Goal: Transaction & Acquisition: Register for event/course

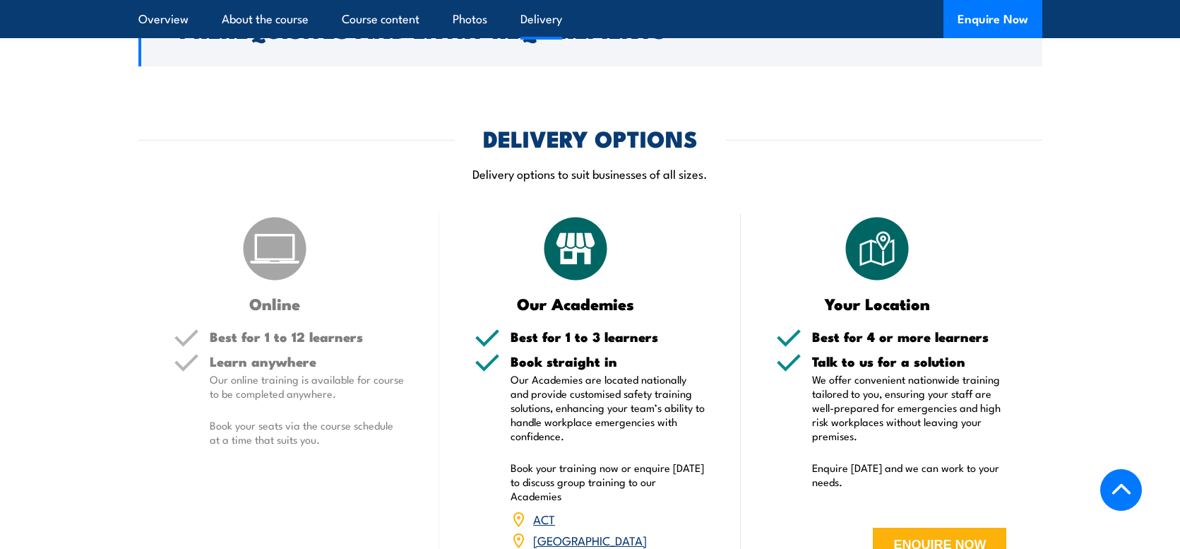
scroll to position [1624, 0]
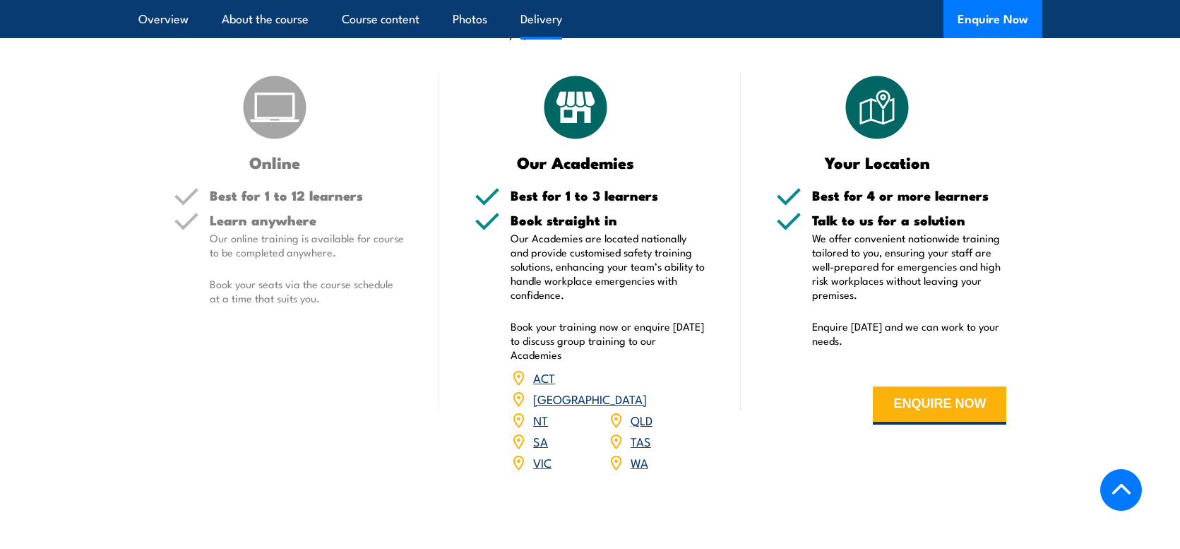
click at [545, 432] on link "SA" at bounding box center [540, 440] width 15 height 17
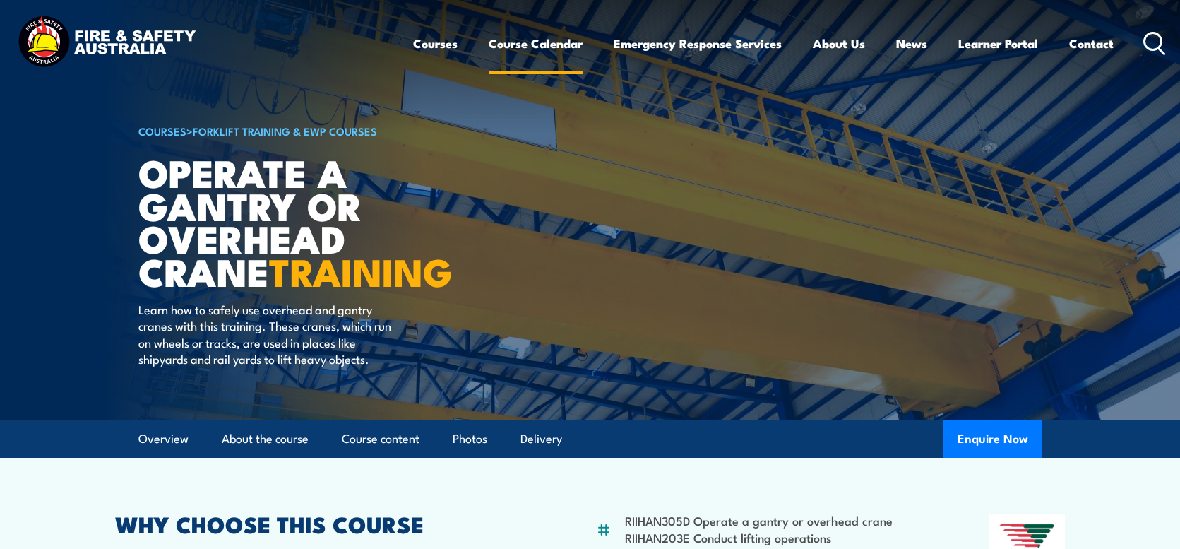
click at [507, 42] on link "Course Calendar" at bounding box center [536, 43] width 94 height 37
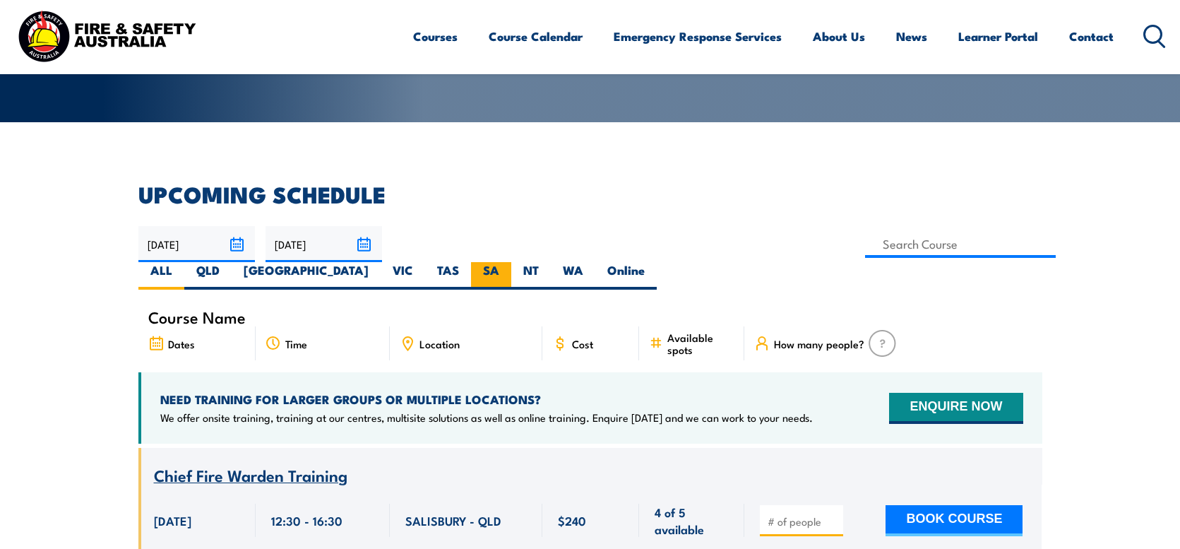
click at [511, 262] on label "SA" at bounding box center [491, 276] width 40 height 28
click at [509, 262] on input "SA" at bounding box center [503, 266] width 9 height 9
radio input "true"
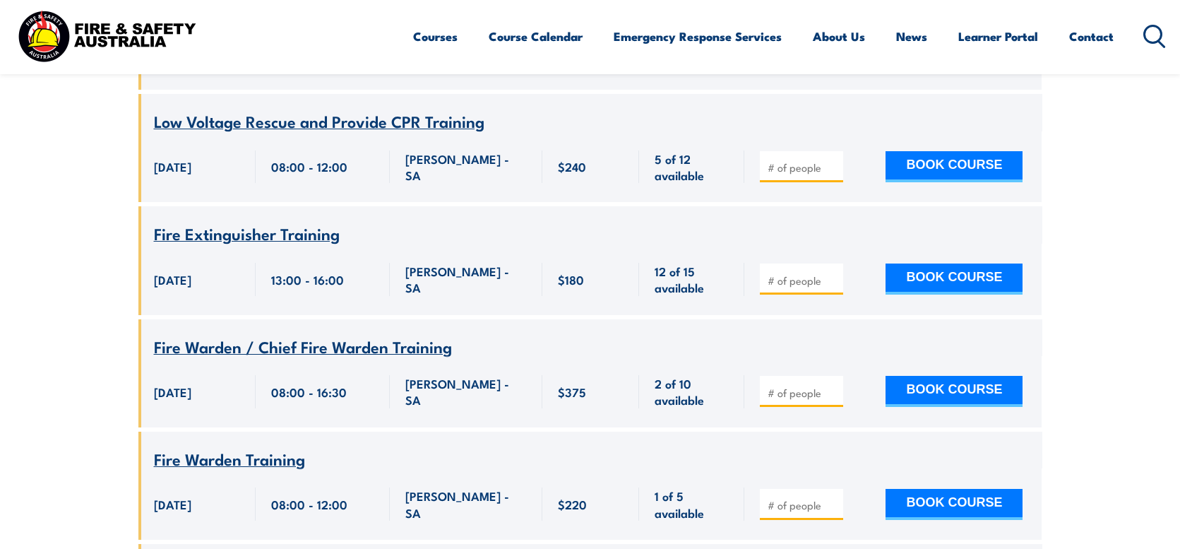
scroll to position [961, 0]
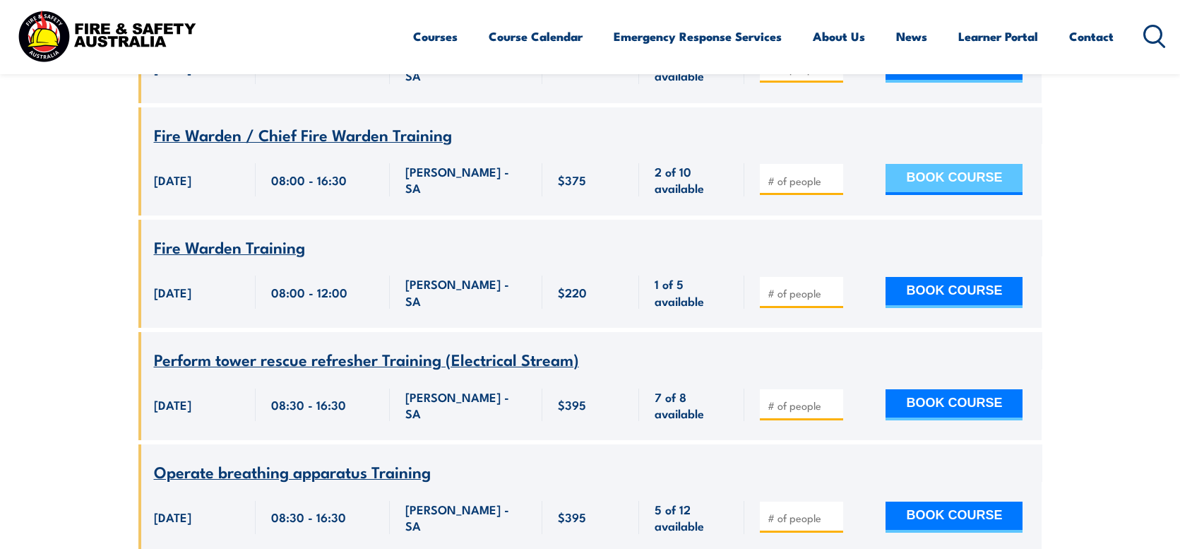
drag, startPoint x: 992, startPoint y: 144, endPoint x: 948, endPoint y: 145, distance: 43.8
click at [948, 164] on button "BOOK COURSE" at bounding box center [954, 179] width 137 height 31
click at [819, 174] on input "number" at bounding box center [803, 181] width 71 height 14
click at [837, 172] on span at bounding box center [801, 180] width 73 height 16
type input "1"
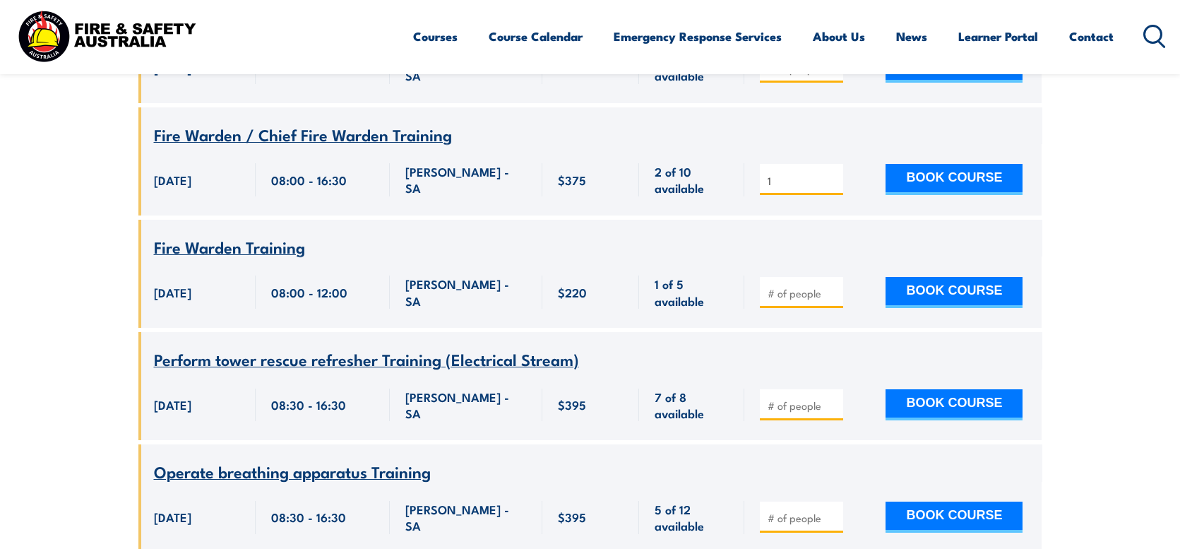
click at [833, 174] on input "1" at bounding box center [803, 181] width 71 height 14
click at [998, 164] on button "BOOK COURSE" at bounding box center [954, 179] width 137 height 31
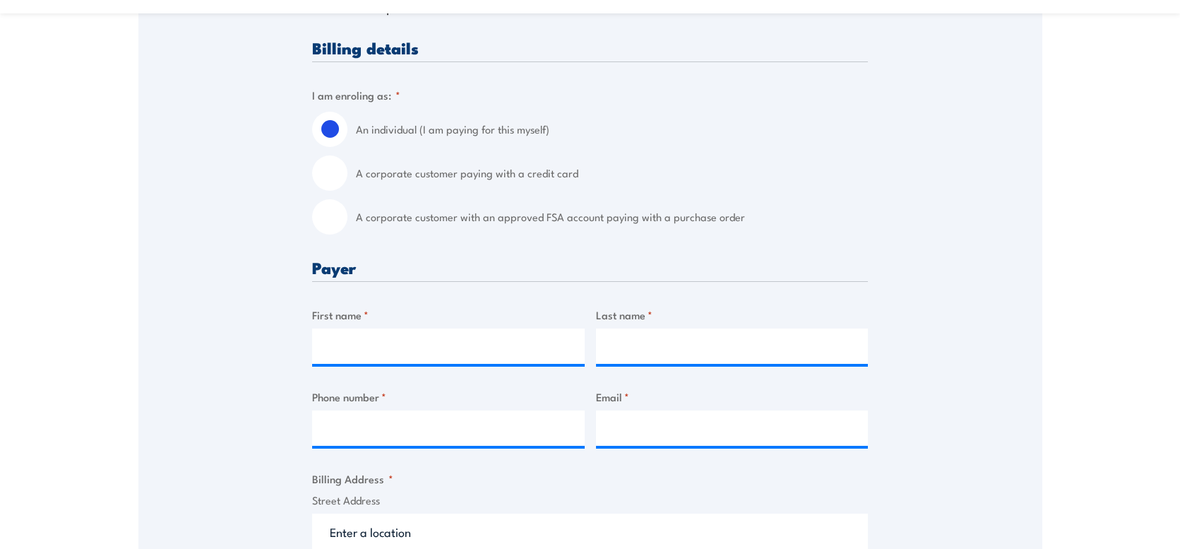
scroll to position [141, 0]
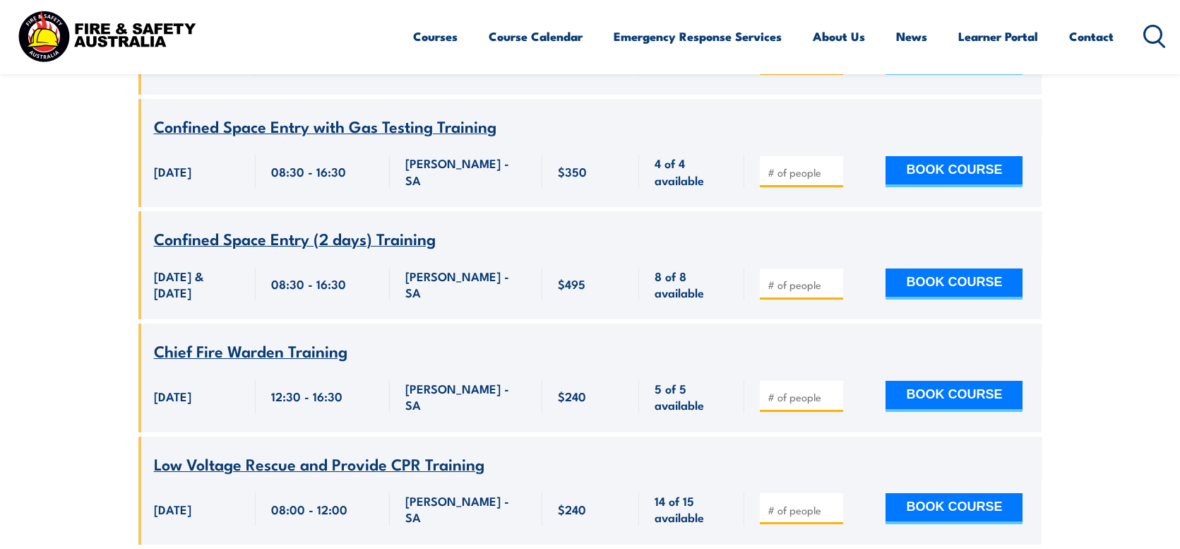
scroll to position [6540, 0]
